Goal: Obtain resource: Obtain resource

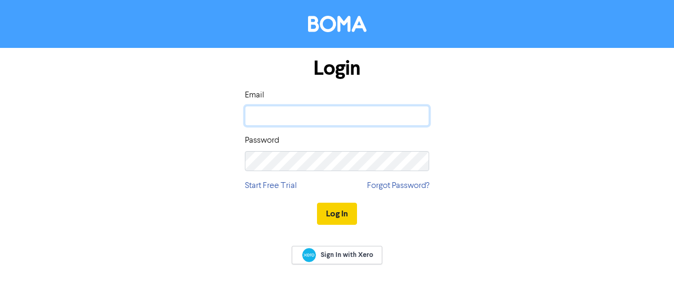
type input "[PERSON_NAME][EMAIL_ADDRESS][PERSON_NAME][DOMAIN_NAME]"
click at [345, 214] on button "Log In" at bounding box center [337, 214] width 40 height 22
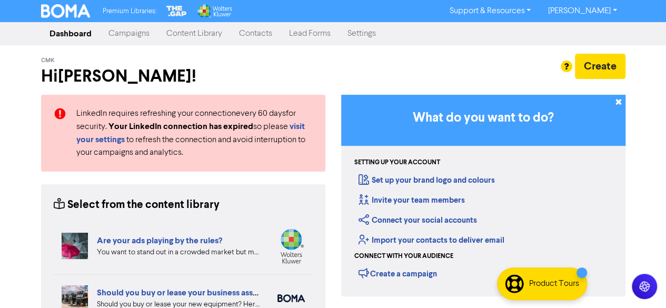
click at [206, 39] on link "Content Library" at bounding box center [194, 33] width 73 height 21
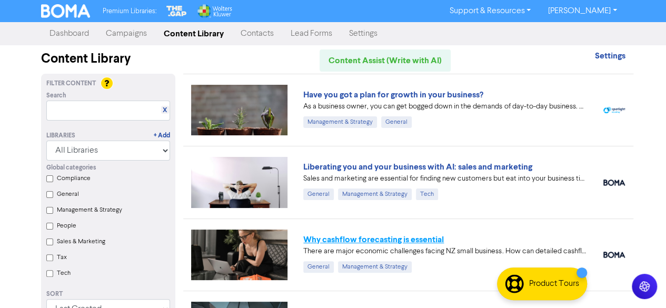
click at [340, 239] on link "Why cashflow forecasting is essential" at bounding box center [373, 239] width 141 height 11
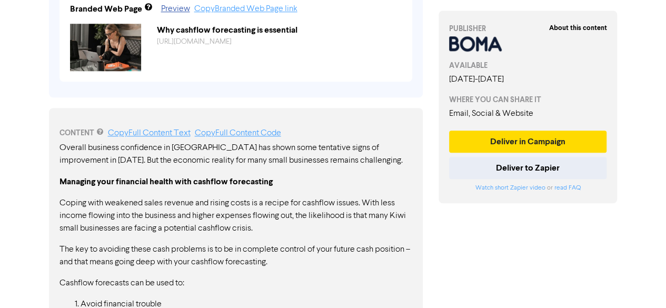
scroll to position [451, 0]
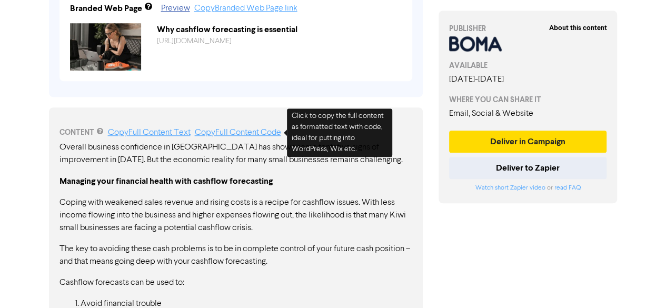
click at [261, 133] on link "Copy Full Content Code" at bounding box center [238, 133] width 86 height 8
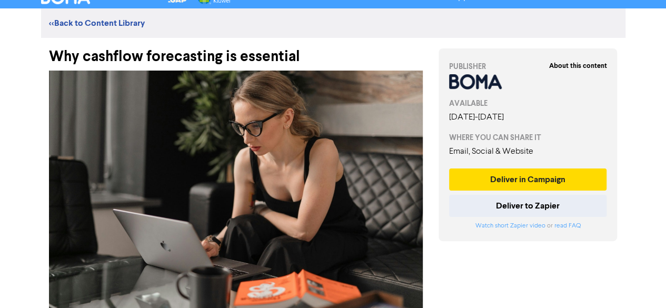
scroll to position [12, 0]
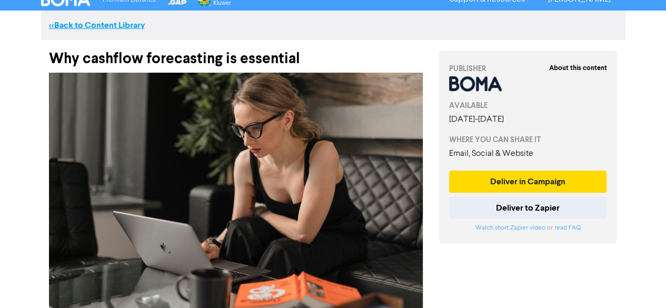
click at [64, 20] on link "<< Back to Content Library" at bounding box center [97, 25] width 96 height 11
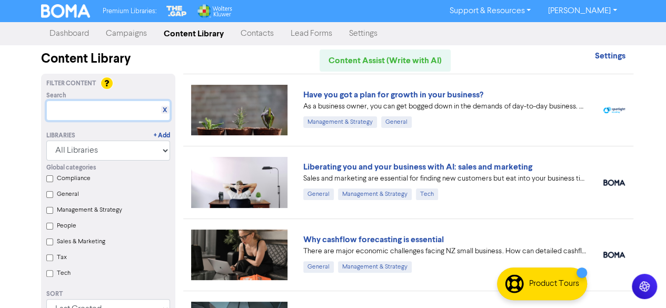
click at [100, 112] on input "text" at bounding box center [108, 111] width 124 height 20
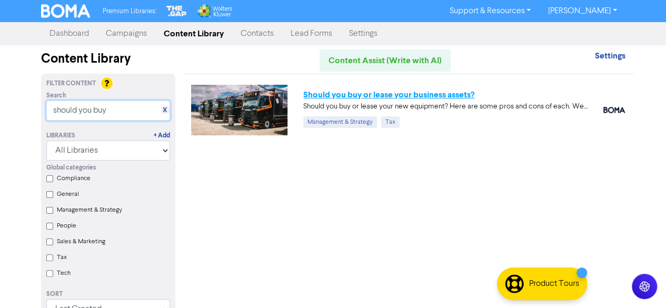
type input "should you buy"
click at [353, 95] on link "Should you buy or lease your business assets?" at bounding box center [388, 95] width 171 height 11
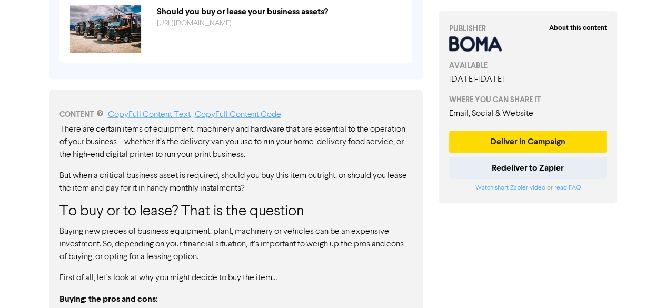
scroll to position [470, 0]
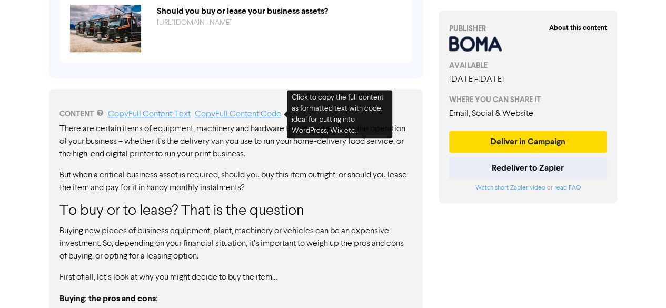
click at [258, 112] on link "Copy Full Content Code" at bounding box center [238, 114] width 86 height 8
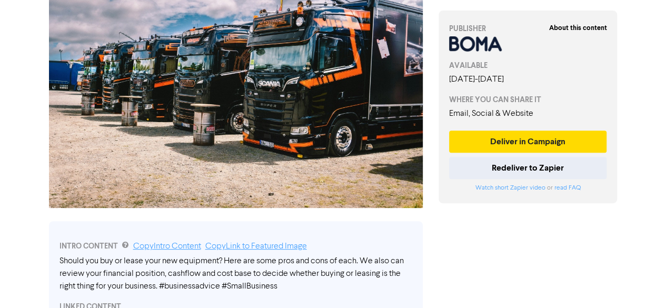
scroll to position [0, 0]
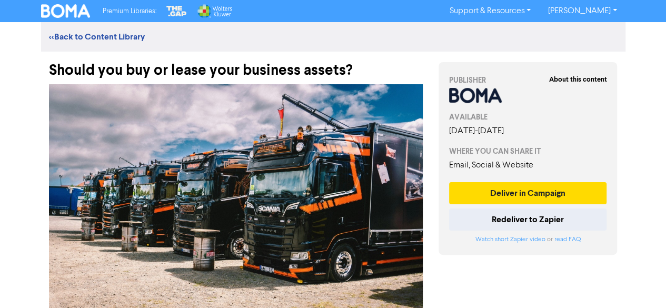
click at [94, 43] on div "<< Back to Content Library" at bounding box center [333, 37] width 585 height 13
click at [96, 41] on link "<< Back to Content Library" at bounding box center [97, 37] width 96 height 11
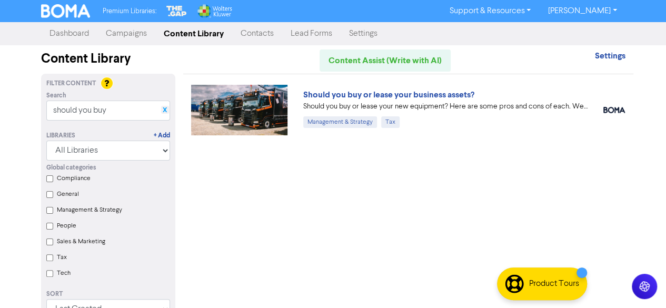
click at [165, 113] on link "X" at bounding box center [165, 110] width 4 height 8
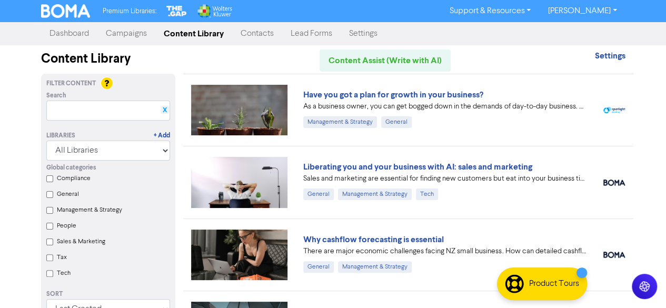
scroll to position [270, 0]
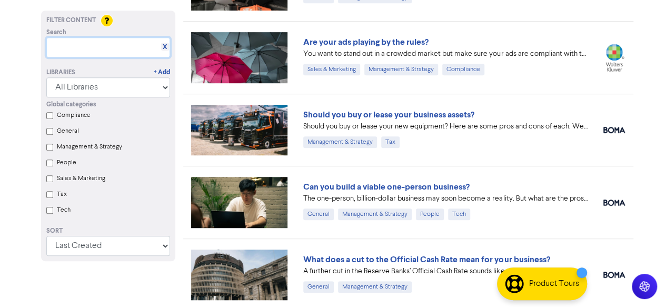
click at [129, 47] on input "text" at bounding box center [108, 47] width 124 height 20
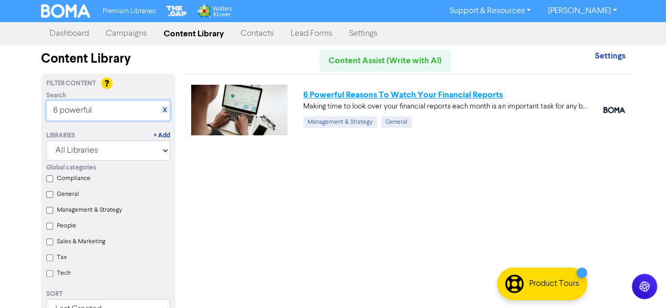
type input "6 powerful"
click at [390, 94] on link "6 Powerful Reasons To Watch Your Financial Reports" at bounding box center [403, 95] width 200 height 11
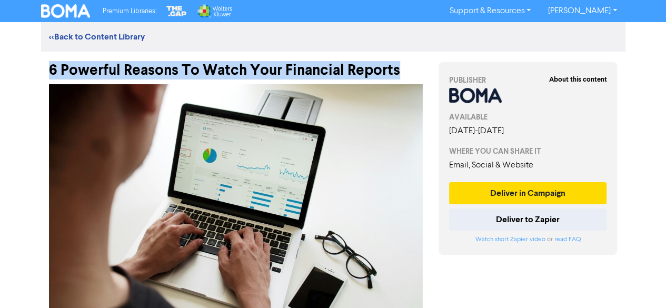
drag, startPoint x: 402, startPoint y: 69, endPoint x: 52, endPoint y: 75, distance: 350.3
click at [52, 75] on div "6 Powerful Reasons To Watch Your Financial Reports" at bounding box center [236, 65] width 374 height 27
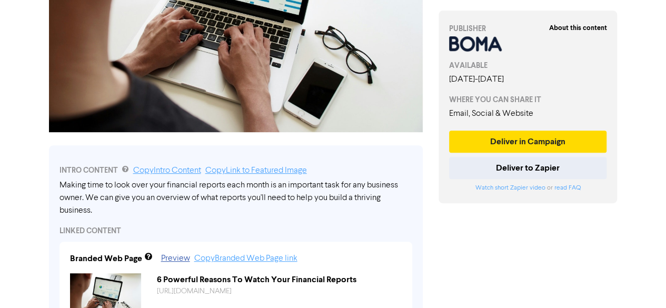
scroll to position [205, 0]
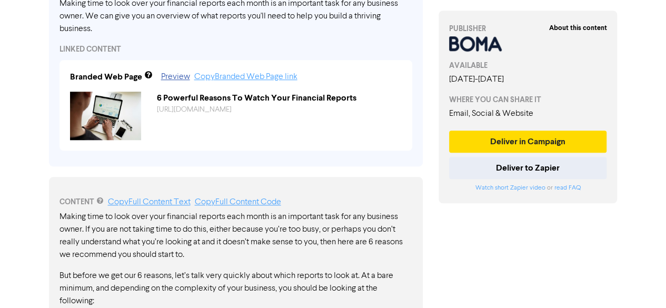
scroll to position [387, 0]
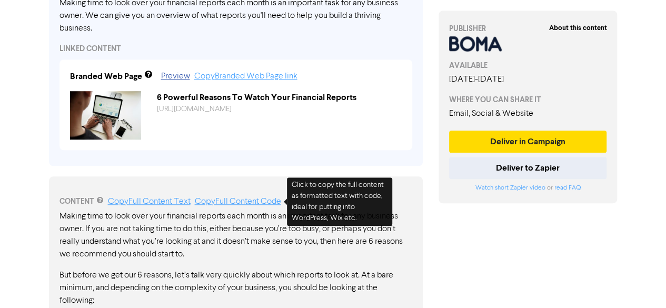
click at [226, 203] on link "Copy Full Content Code" at bounding box center [238, 201] width 86 height 8
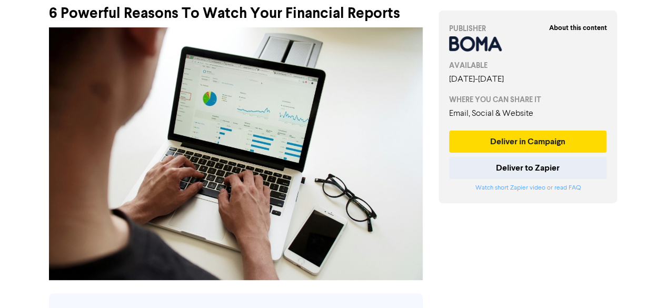
scroll to position [33, 0]
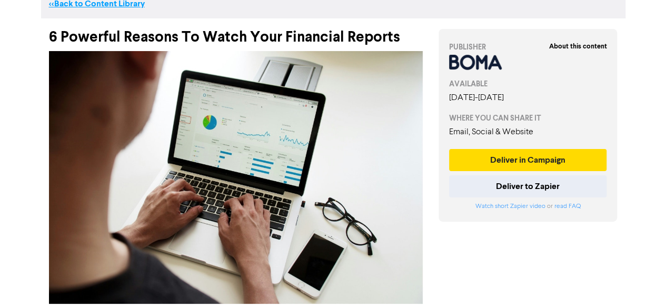
click at [116, 7] on link "<< Back to Content Library" at bounding box center [97, 3] width 96 height 11
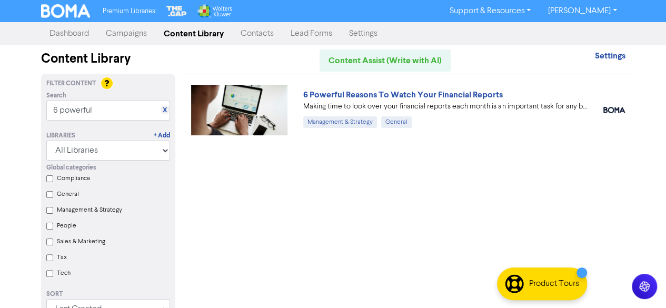
click at [161, 107] on div "X" at bounding box center [165, 110] width 8 height 8
click at [164, 110] on link "X" at bounding box center [165, 110] width 4 height 8
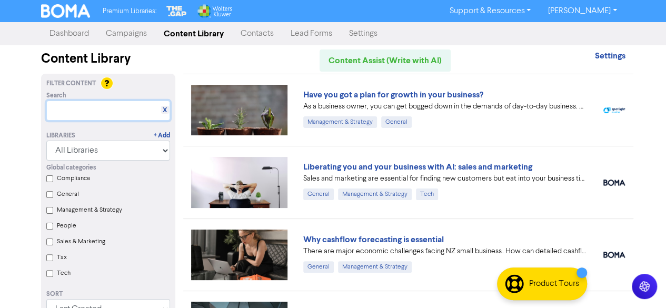
click at [78, 105] on input "text" at bounding box center [108, 111] width 124 height 20
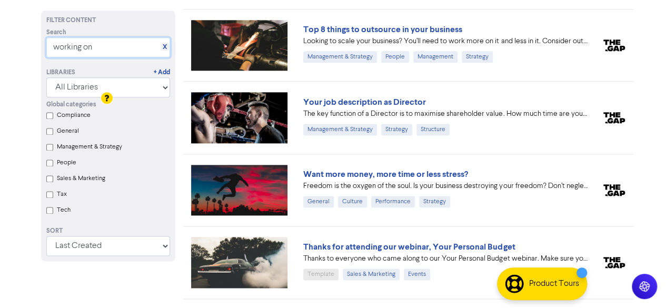
scroll to position [733, 0]
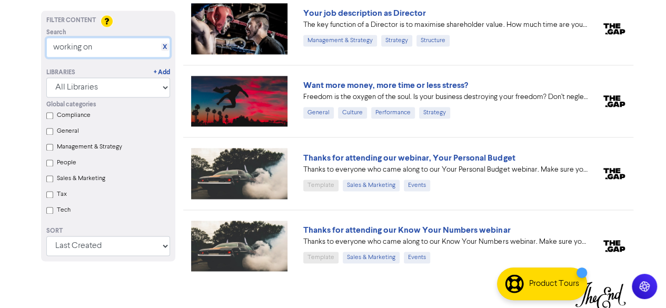
type input "working on"
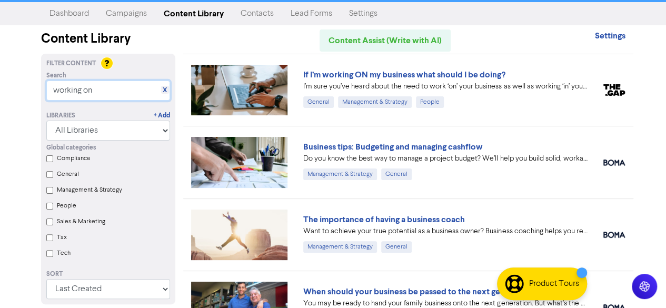
scroll to position [0, 0]
